Goal: Complete application form

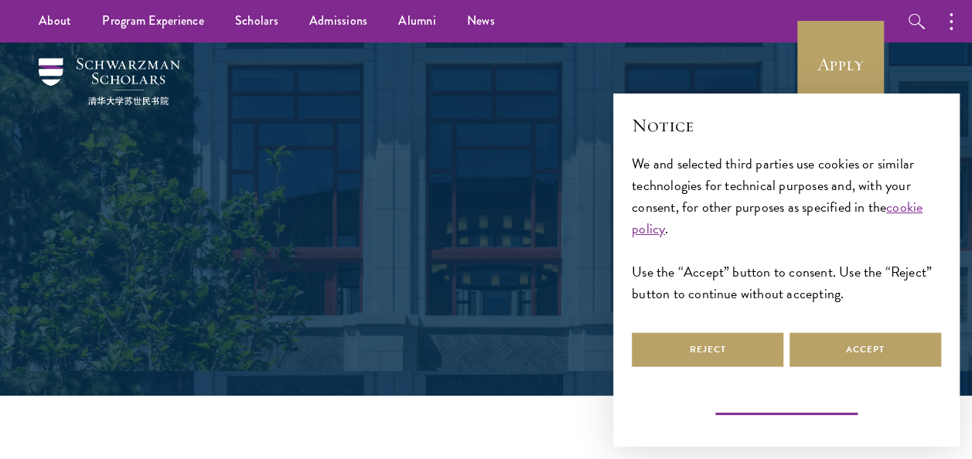
click at [776, 409] on button "Learn more and customize" at bounding box center [787, 408] width 152 height 19
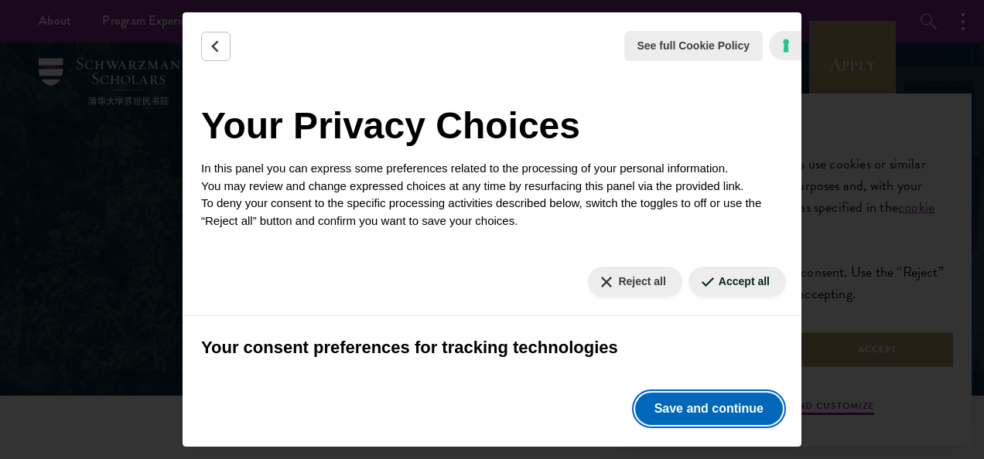
click at [727, 404] on button "Save and continue" at bounding box center [709, 409] width 148 height 32
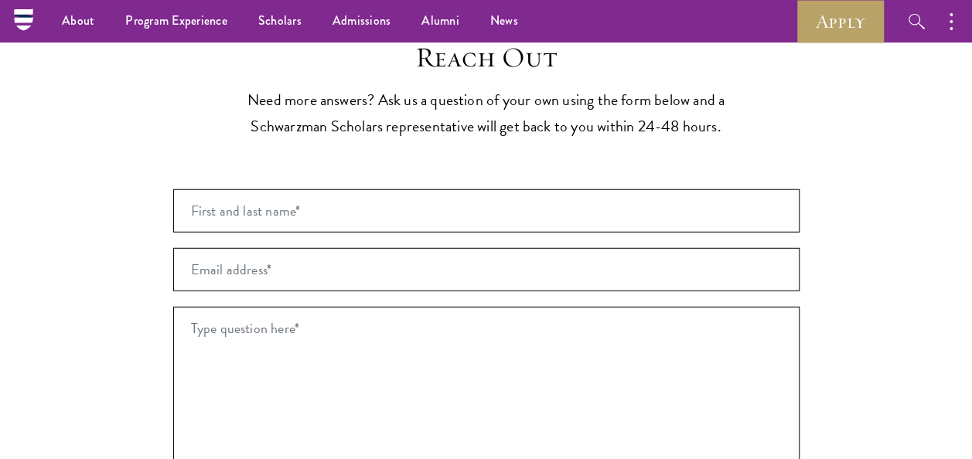
scroll to position [1962, 0]
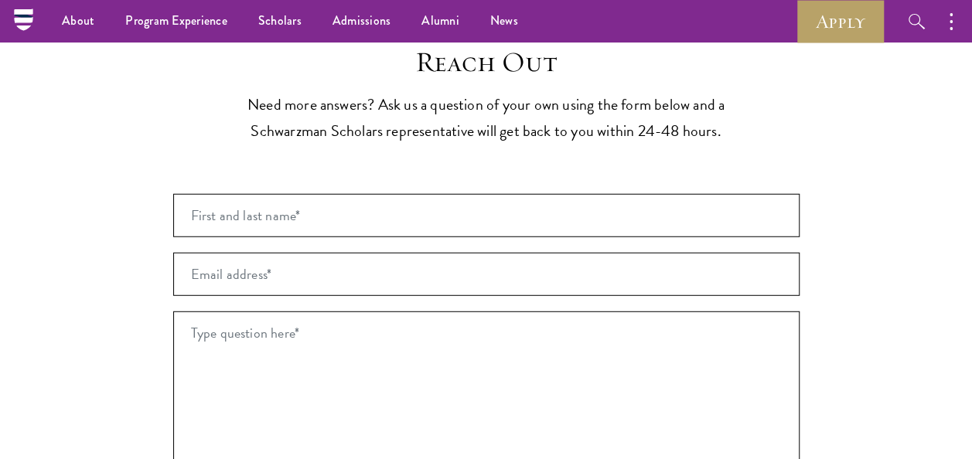
click at [413, 208] on div "Reach Out Need more answers? Ask us a question of your own using the form below…" at bounding box center [486, 363] width 626 height 634
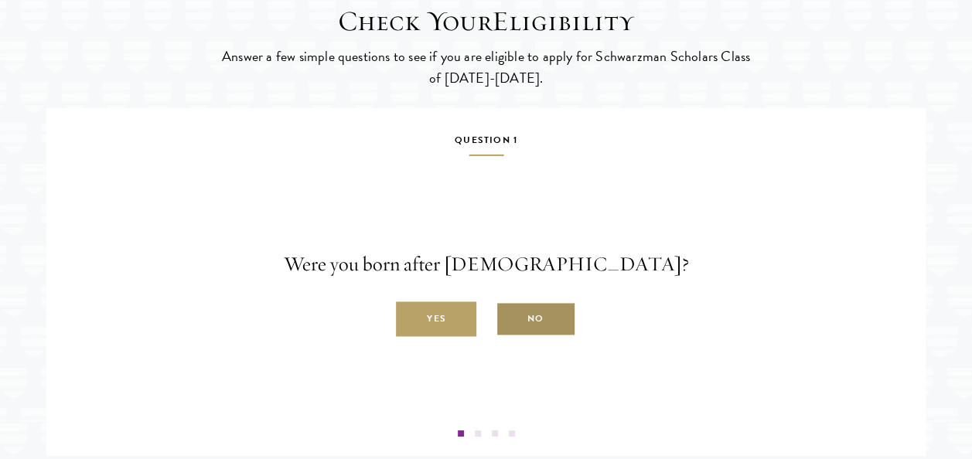
click at [540, 337] on label "No" at bounding box center [536, 319] width 80 height 35
click at [510, 318] on input "No" at bounding box center [503, 311] width 14 height 14
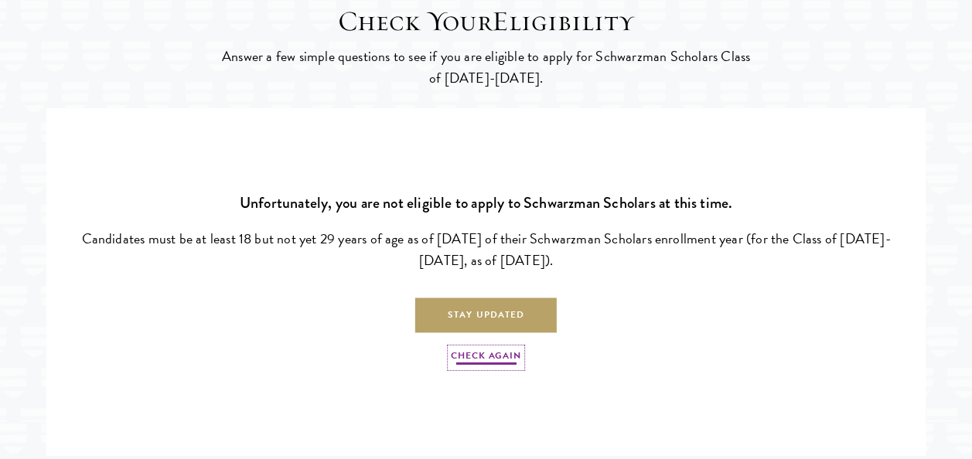
click at [481, 367] on link "Check Again" at bounding box center [486, 358] width 70 height 19
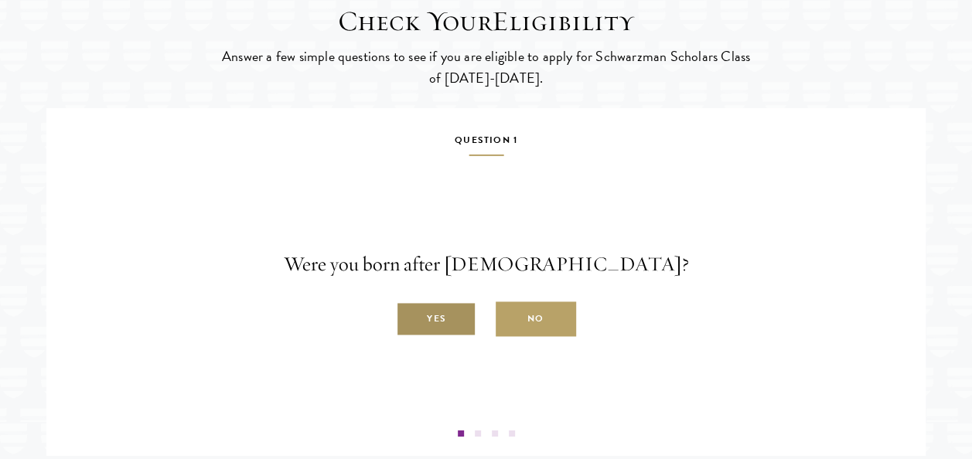
click at [432, 337] on label "Yes" at bounding box center [436, 319] width 80 height 35
click at [410, 318] on input "Yes" at bounding box center [403, 311] width 14 height 14
click at [422, 337] on label "Yes" at bounding box center [436, 319] width 80 height 35
click at [410, 318] on input "Yes" at bounding box center [403, 311] width 14 height 14
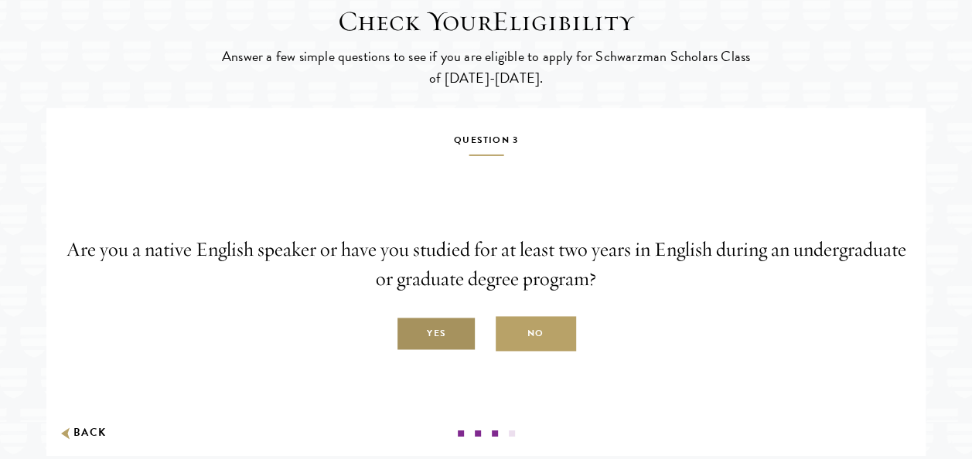
click at [446, 352] on label "Yes" at bounding box center [436, 334] width 80 height 35
click at [410, 333] on input "Yes" at bounding box center [403, 326] width 14 height 14
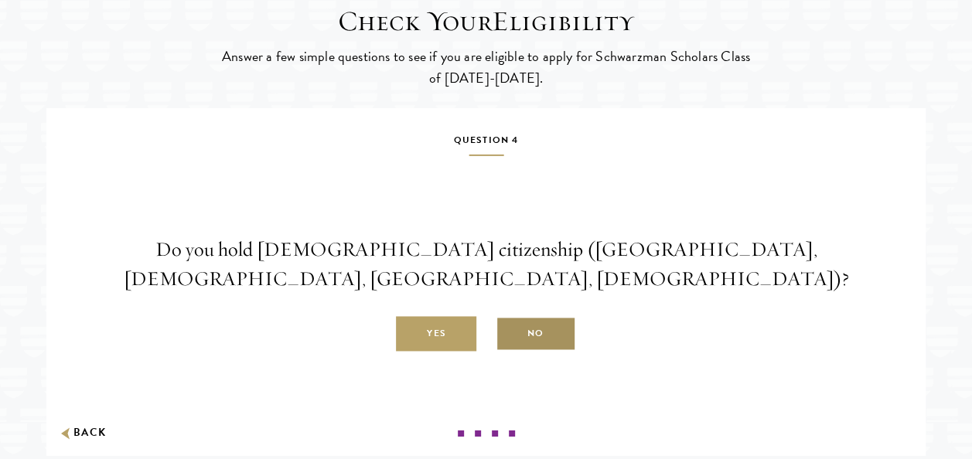
click at [531, 352] on label "No" at bounding box center [536, 334] width 80 height 35
click at [510, 333] on input "No" at bounding box center [503, 326] width 14 height 14
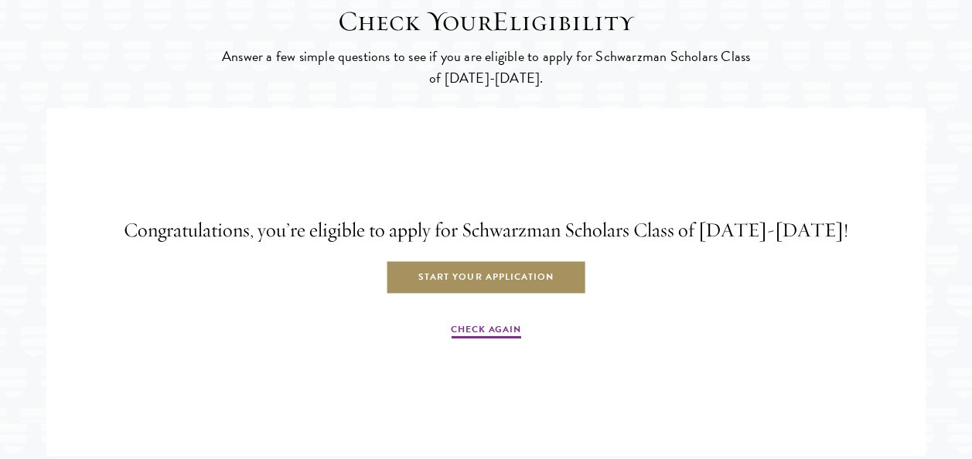
click at [484, 295] on link "Start Your Application" at bounding box center [486, 278] width 200 height 35
